Goal: Transaction & Acquisition: Download file/media

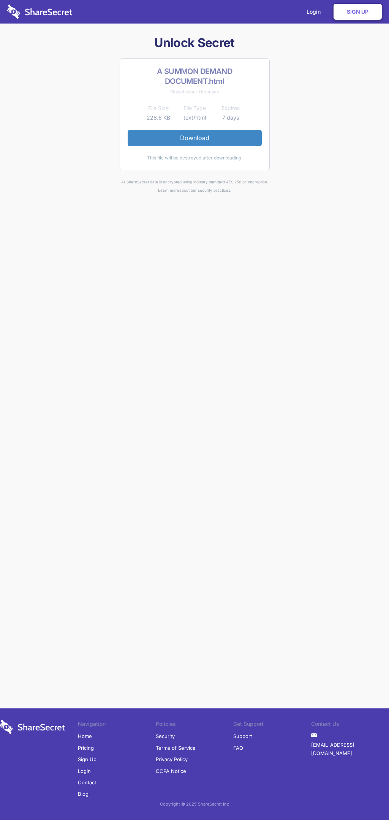
click at [194, 138] on link "Download" at bounding box center [195, 138] width 134 height 16
